Goal: Task Accomplishment & Management: Use online tool/utility

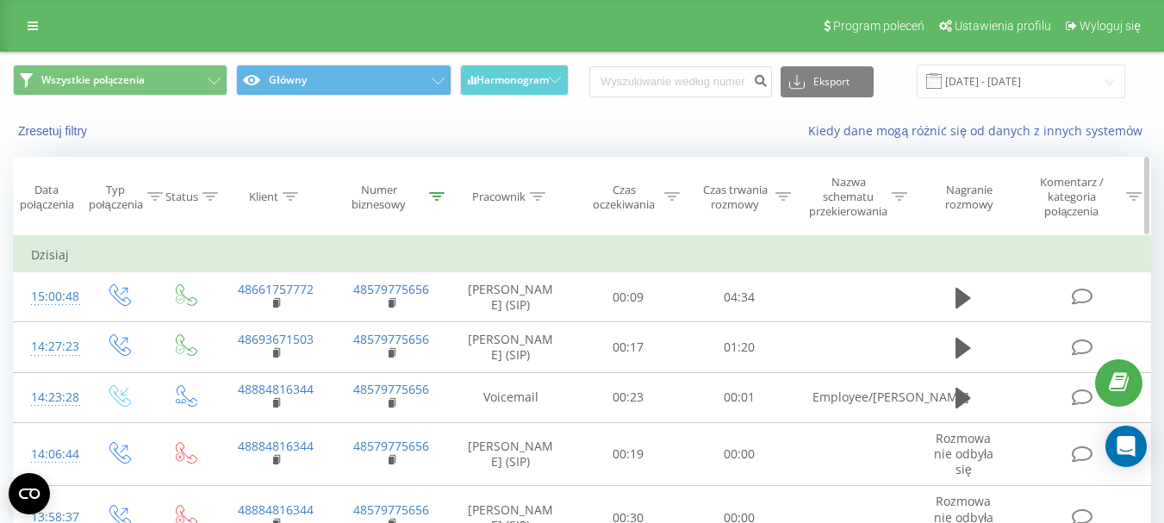
click at [437, 199] on icon at bounding box center [437, 196] width 16 height 9
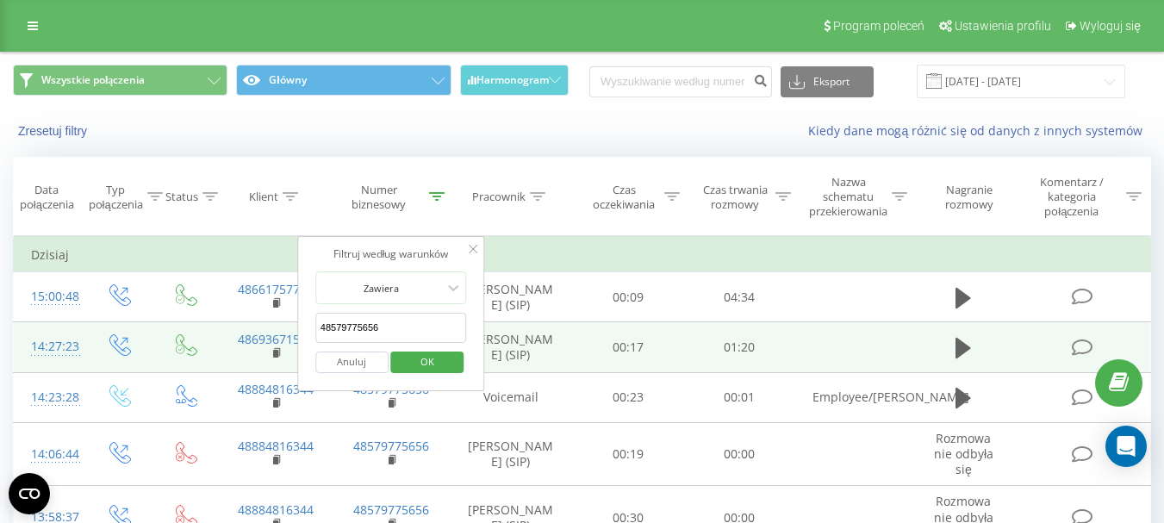
drag, startPoint x: 411, startPoint y: 328, endPoint x: 284, endPoint y: 325, distance: 127.6
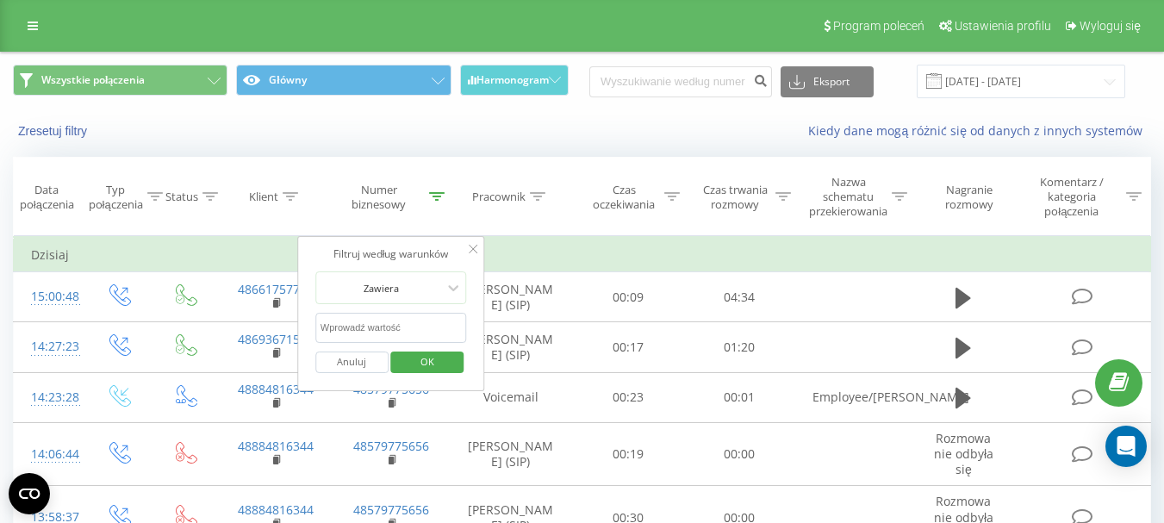
click at [458, 366] on button "OK" at bounding box center [427, 363] width 73 height 22
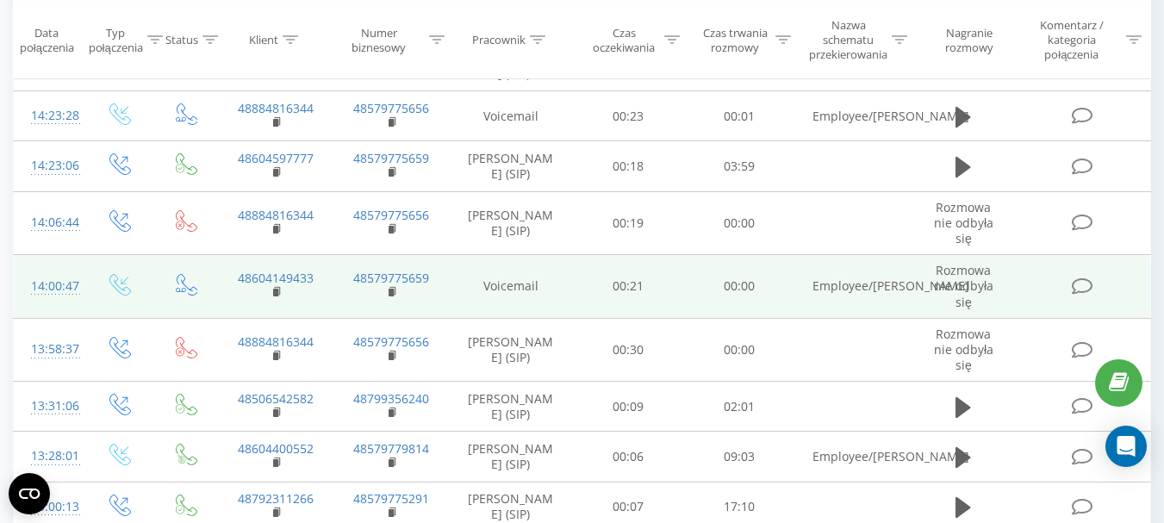
scroll to position [431, 0]
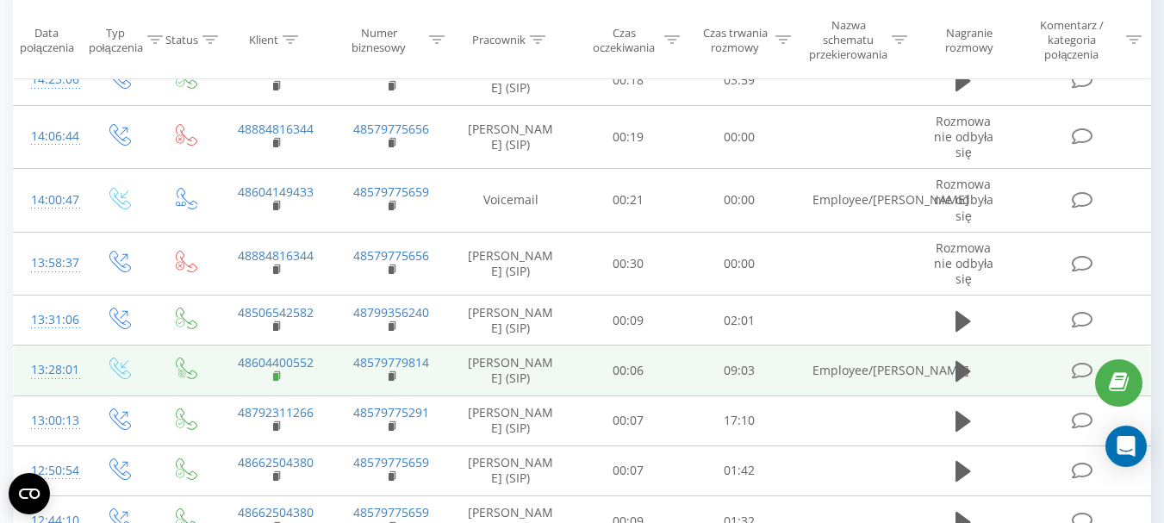
click at [275, 380] on rect at bounding box center [275, 377] width 5 height 8
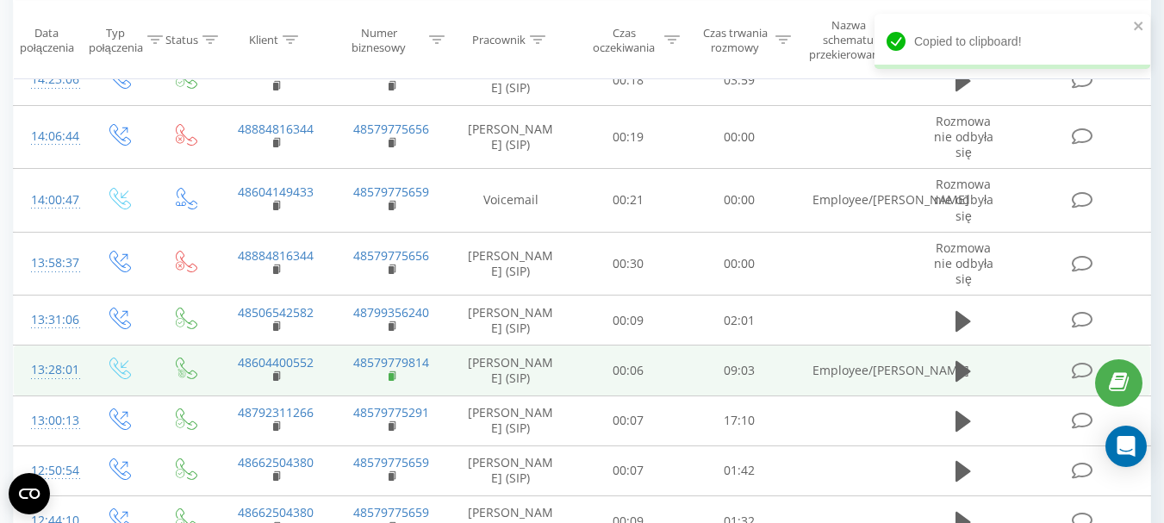
click at [391, 376] on rect at bounding box center [391, 377] width 5 height 8
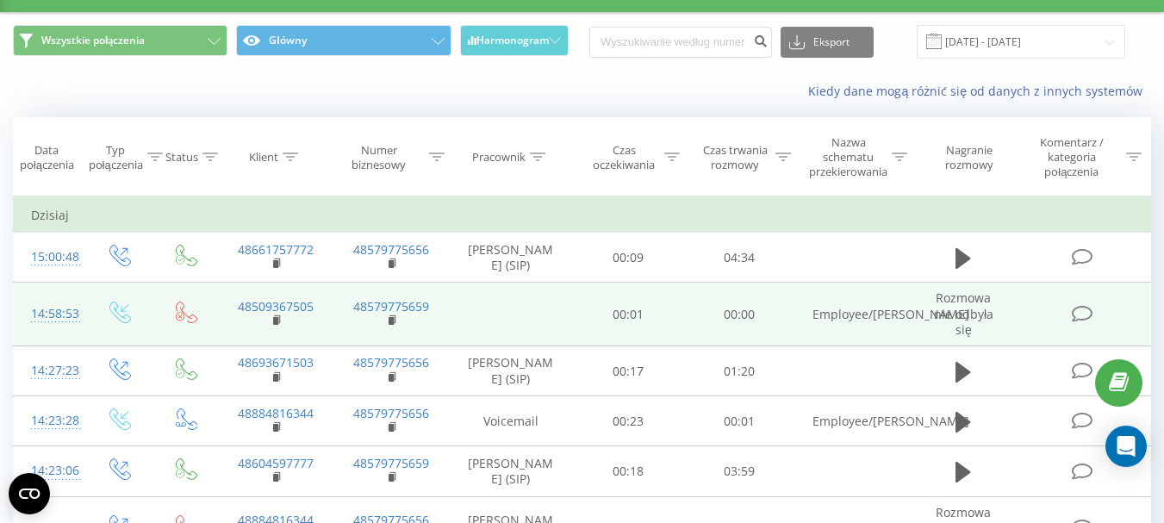
scroll to position [0, 0]
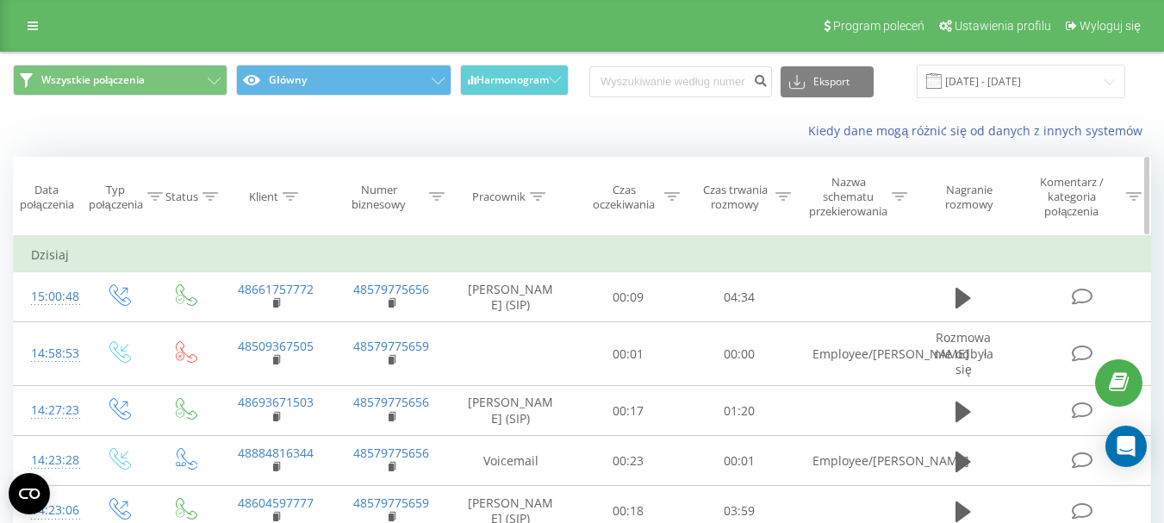
click at [442, 205] on div "Numer biznesowy" at bounding box center [389, 197] width 111 height 29
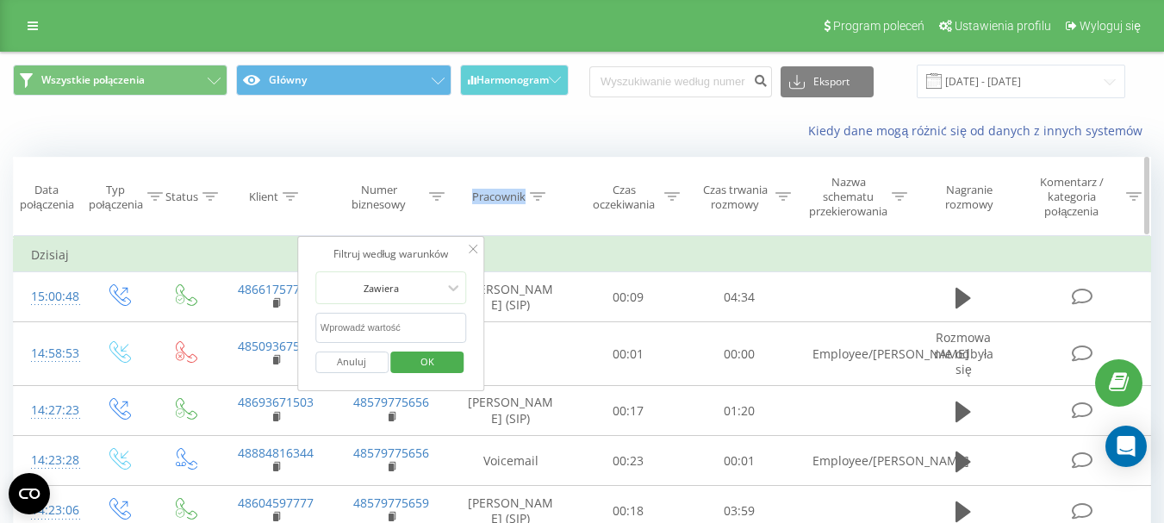
click at [437, 201] on div at bounding box center [437, 197] width 16 height 15
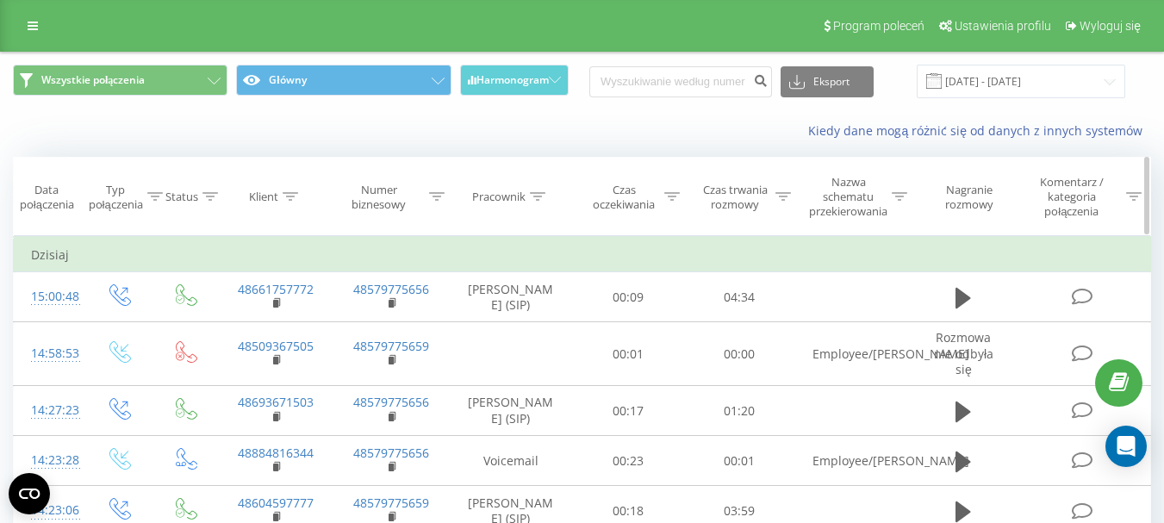
click at [431, 203] on div at bounding box center [437, 197] width 16 height 15
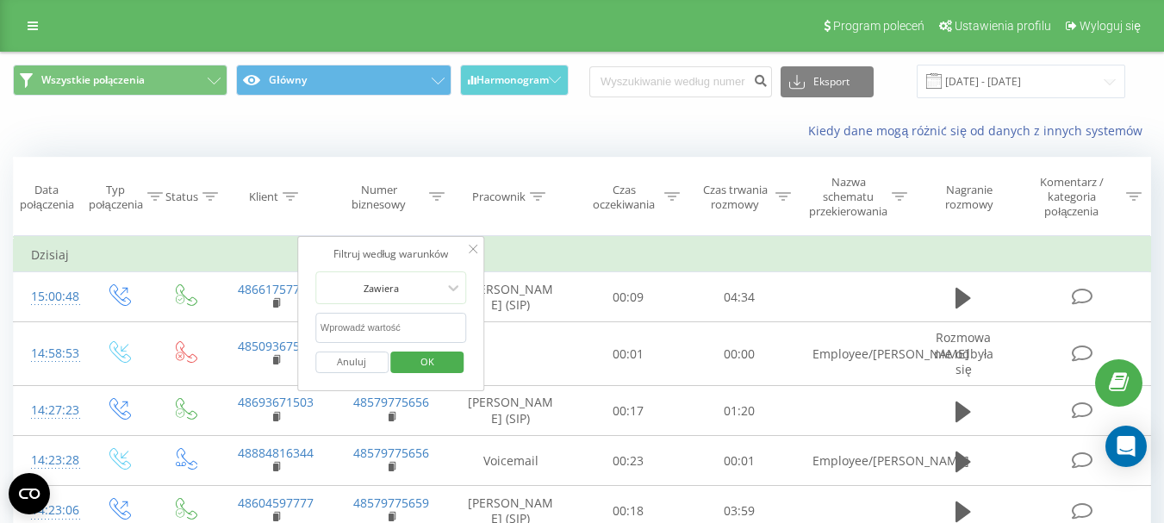
click at [401, 327] on input "text" at bounding box center [391, 328] width 152 height 30
paste input "48579779814"
type input "48579779814"
click at [415, 353] on span "OK" at bounding box center [427, 361] width 48 height 27
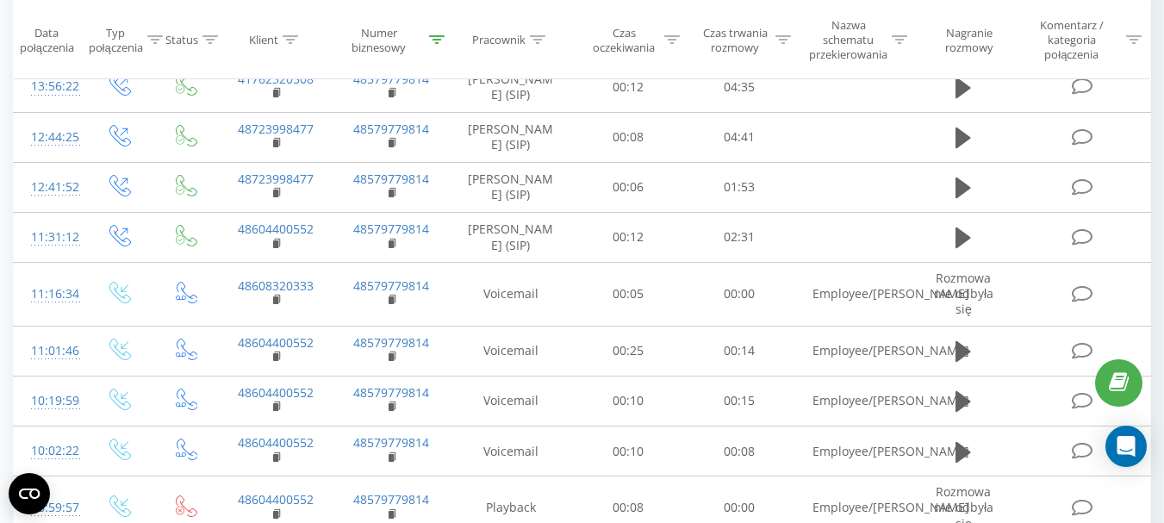
scroll to position [689, 0]
